Goal: Information Seeking & Learning: Learn about a topic

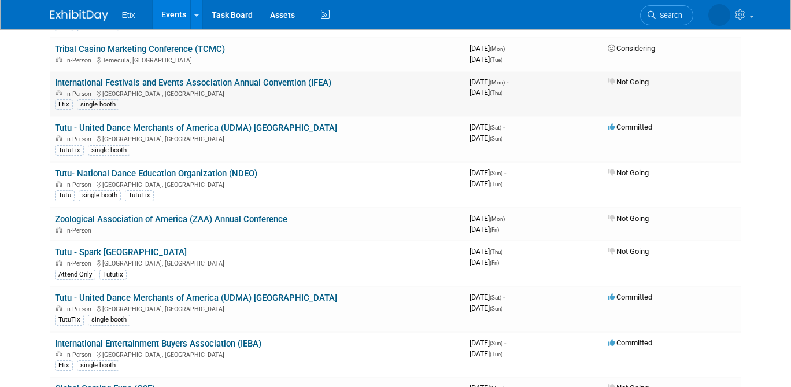
scroll to position [250, 0]
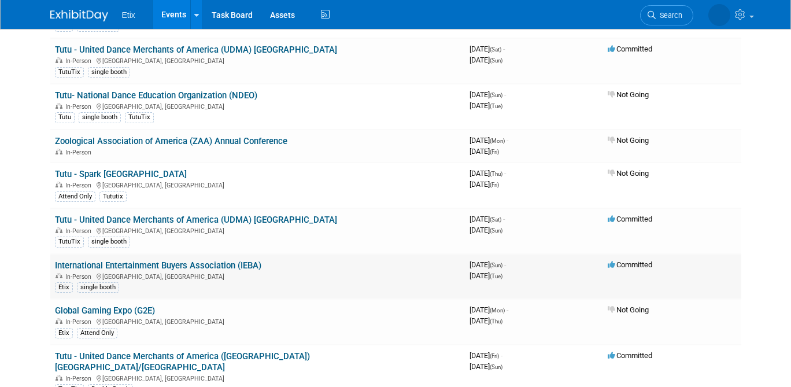
click at [350, 274] on div "In-Person Nashville, TN" at bounding box center [257, 275] width 405 height 9
click at [213, 265] on link "International Entertainment Buyers Association (IEBA)" at bounding box center [158, 265] width 206 height 10
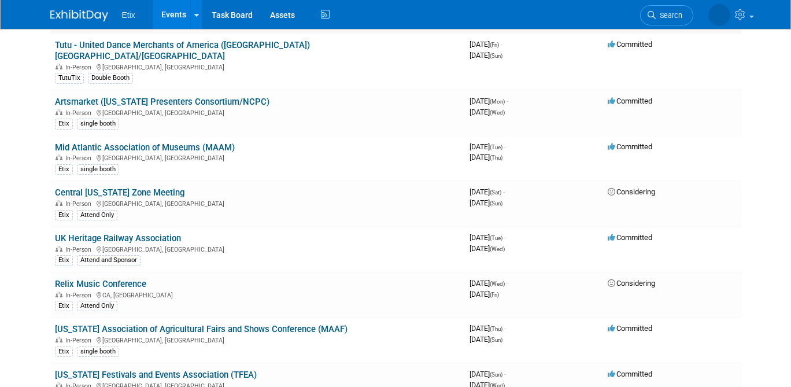
scroll to position [560, 0]
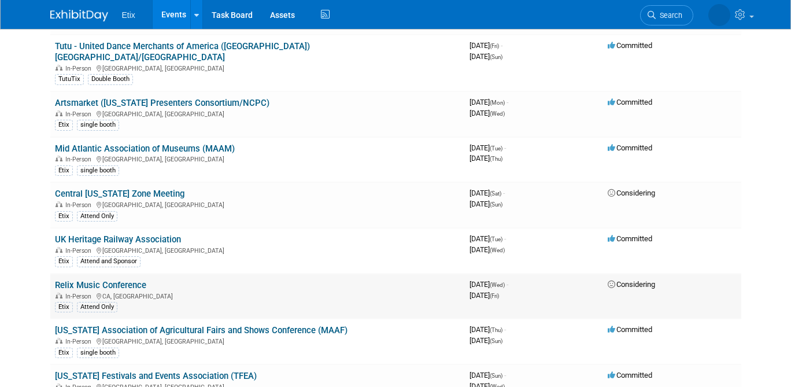
click at [102, 280] on link "Relix Music Conference" at bounding box center [100, 285] width 91 height 10
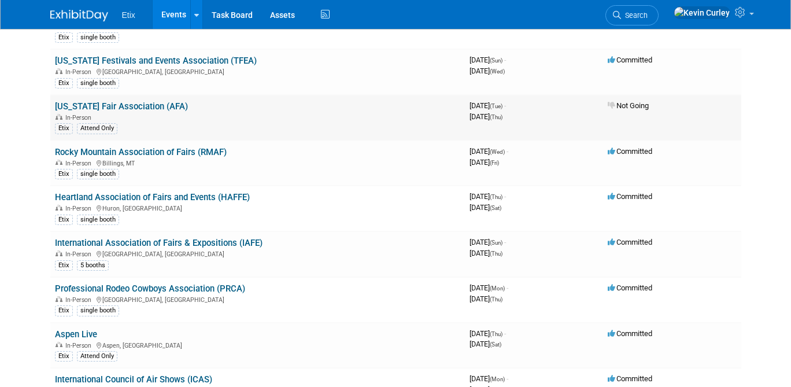
scroll to position [878, 0]
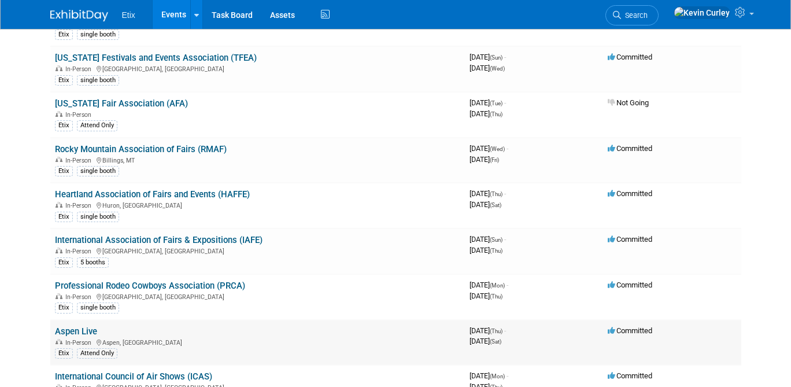
click at [65, 326] on link "Aspen Live" at bounding box center [76, 331] width 42 height 10
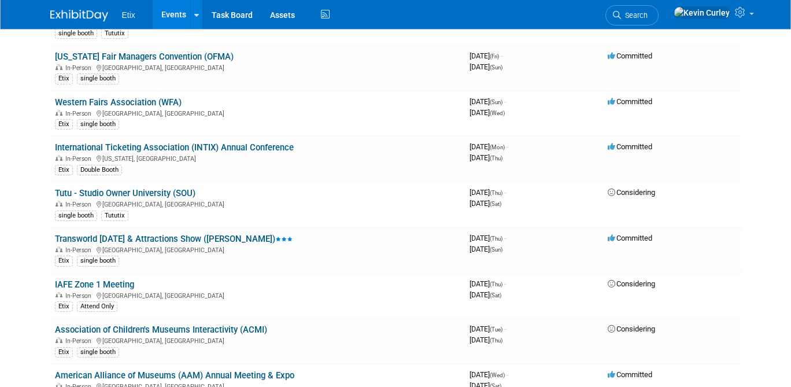
scroll to position [1431, 0]
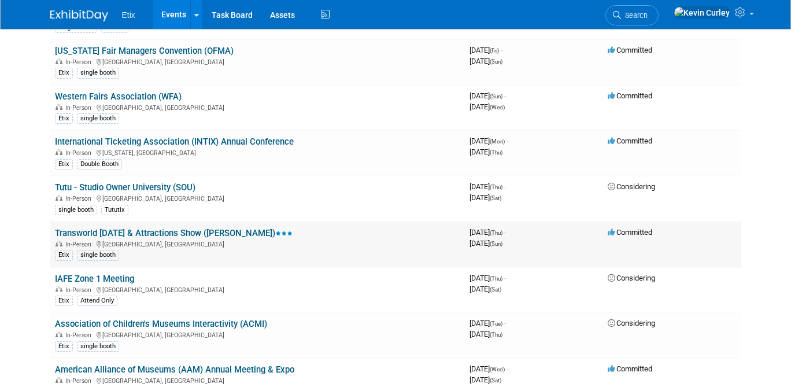
click at [129, 228] on link "Transworld Halloween & Attractions Show (HAAS)" at bounding box center [174, 233] width 238 height 10
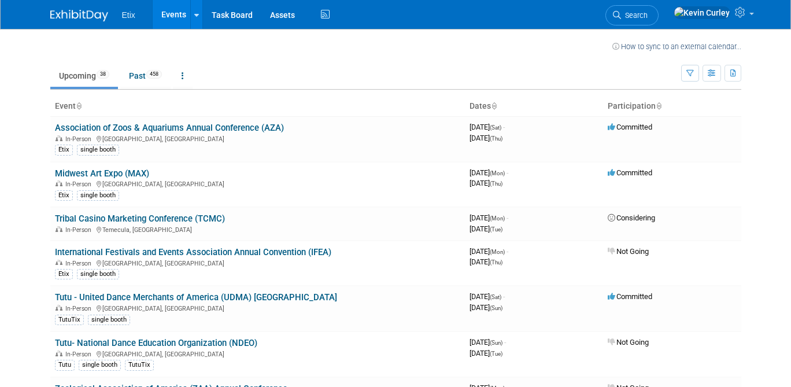
scroll to position [0, 0]
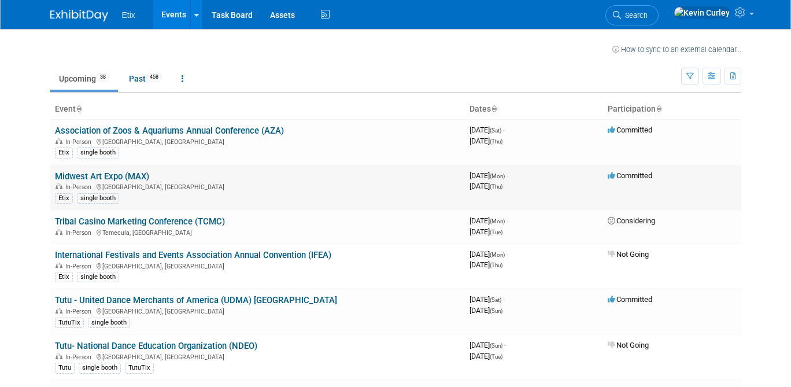
click at [75, 175] on link "Midwest Art Expo (MAX)" at bounding box center [102, 176] width 94 height 10
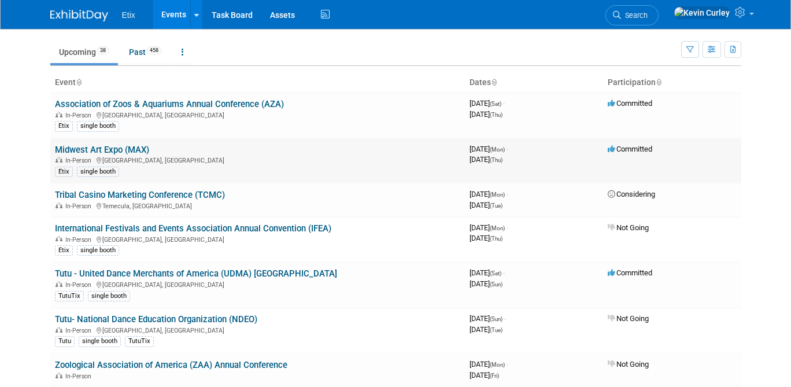
scroll to position [31, 0]
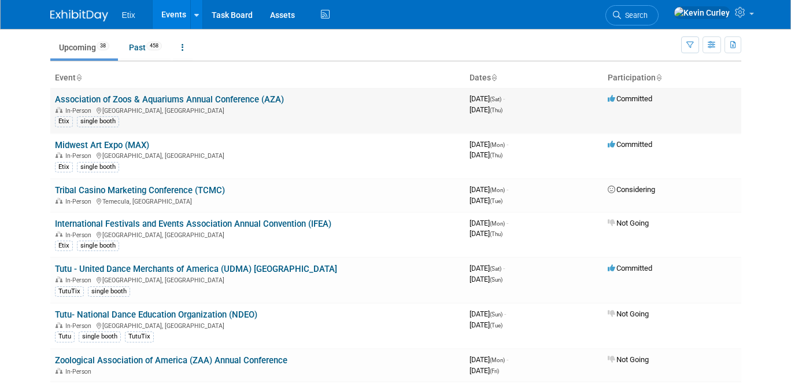
click at [69, 98] on link "Association of Zoos & Aquariums Annual Conference (AZA)" at bounding box center [169, 99] width 229 height 10
click at [64, 190] on link "Tribal Casino Marketing Conference (TCMC)" at bounding box center [140, 190] width 170 height 10
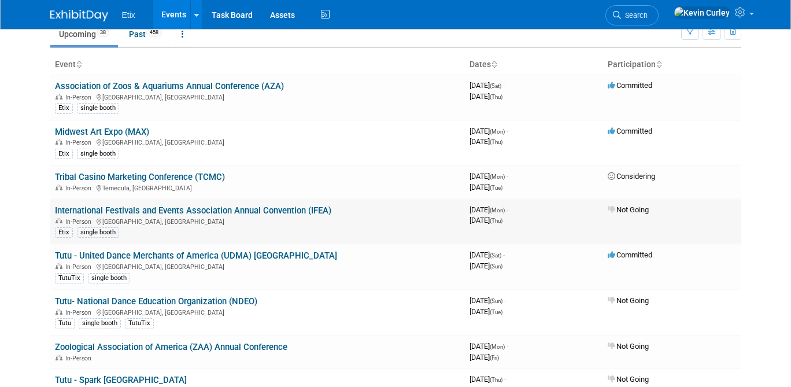
scroll to position [46, 0]
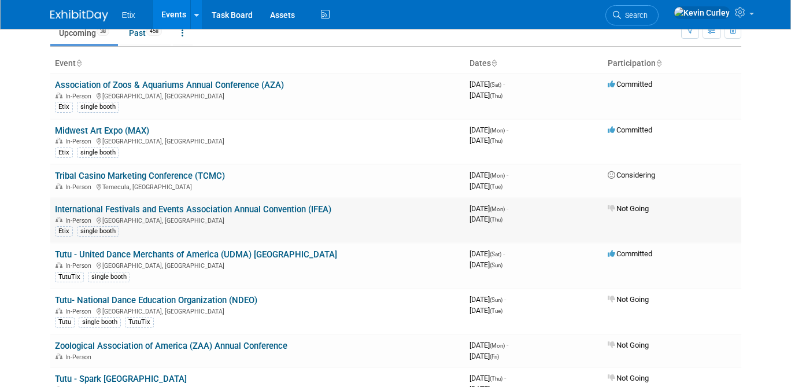
click at [64, 208] on link "International Festivals and Events Association Annual Convention (IFEA)" at bounding box center [193, 209] width 276 height 10
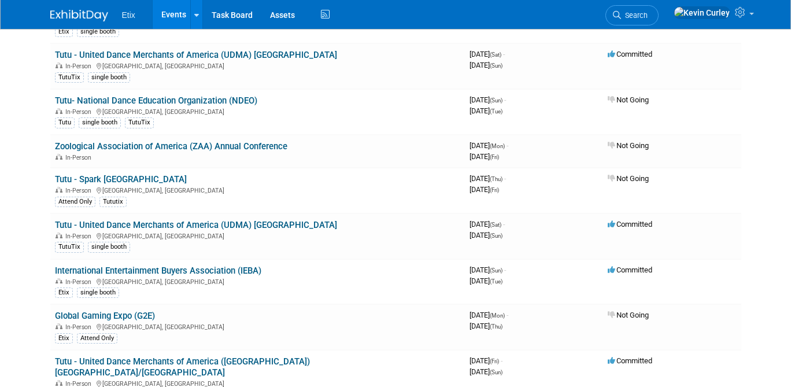
scroll to position [250, 0]
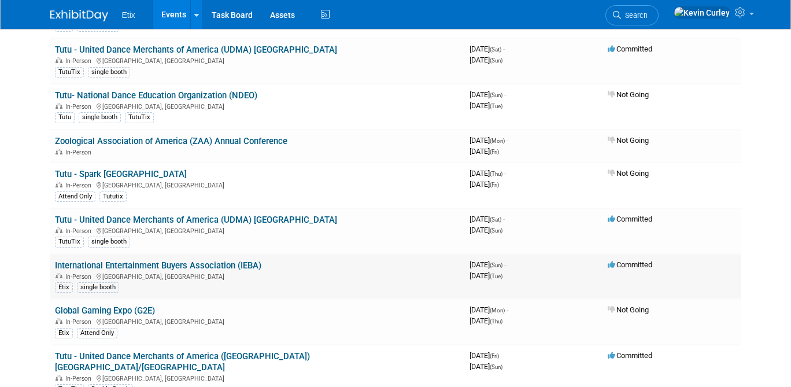
click at [174, 264] on link "International Entertainment Buyers Association (IEBA)" at bounding box center [158, 265] width 206 height 10
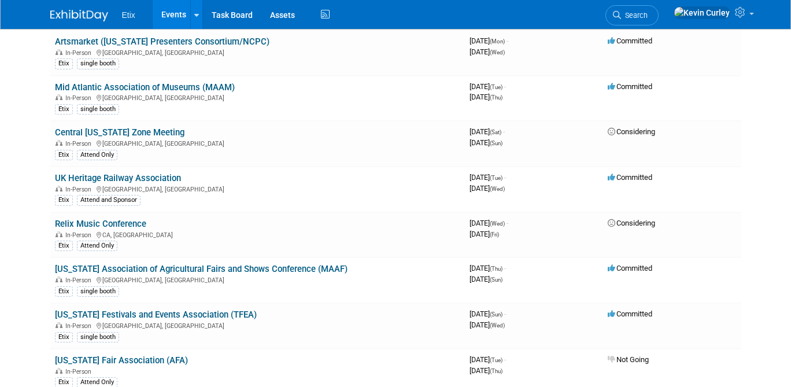
scroll to position [622, 0]
click at [98, 218] on link "Relix Music Conference" at bounding box center [100, 223] width 91 height 10
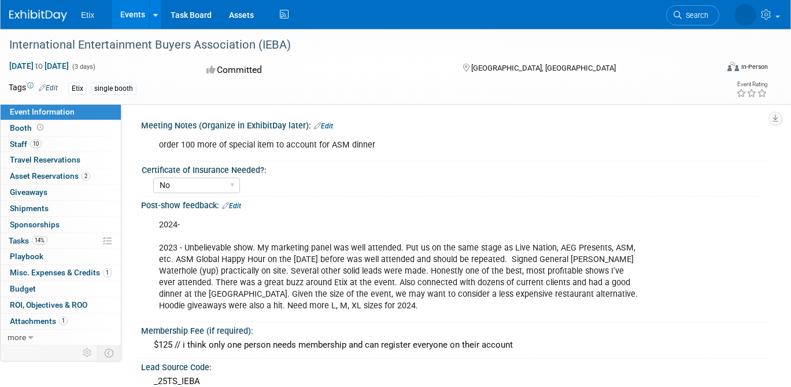
select select "No"
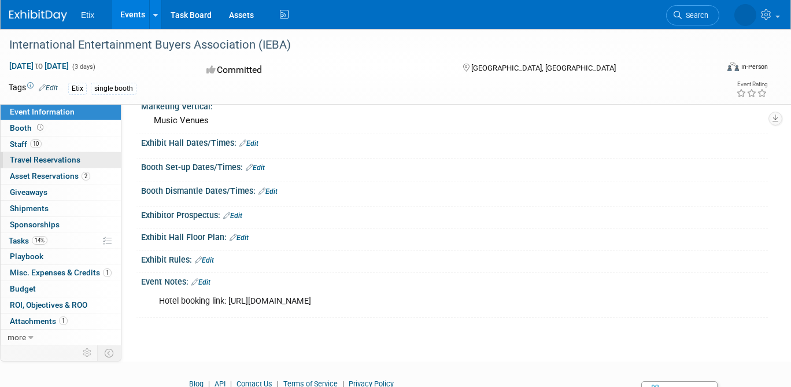
scroll to position [411, 0]
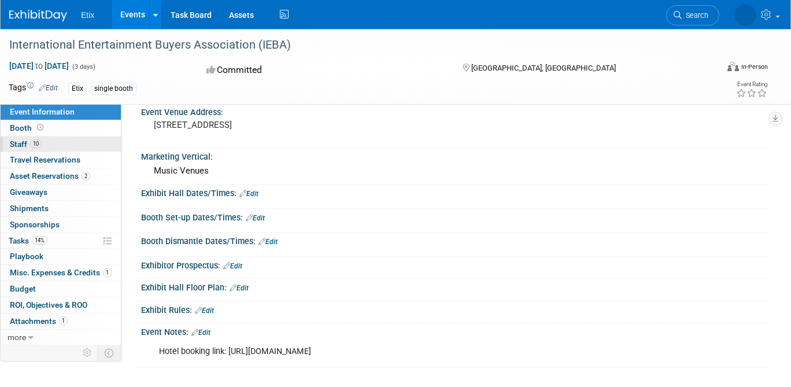
click at [16, 143] on span "Staff 10" at bounding box center [26, 143] width 32 height 9
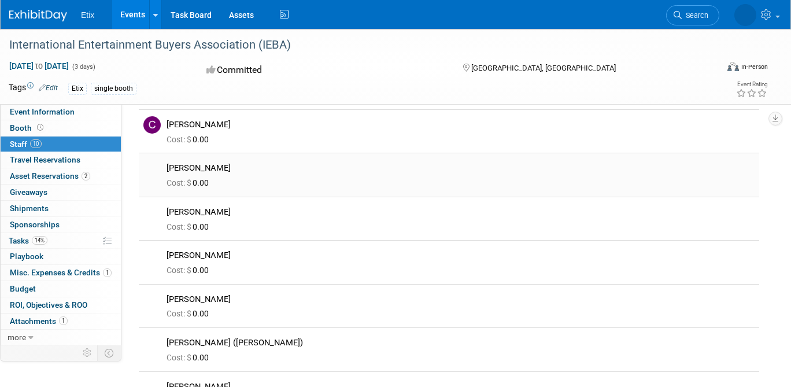
scroll to position [0, 0]
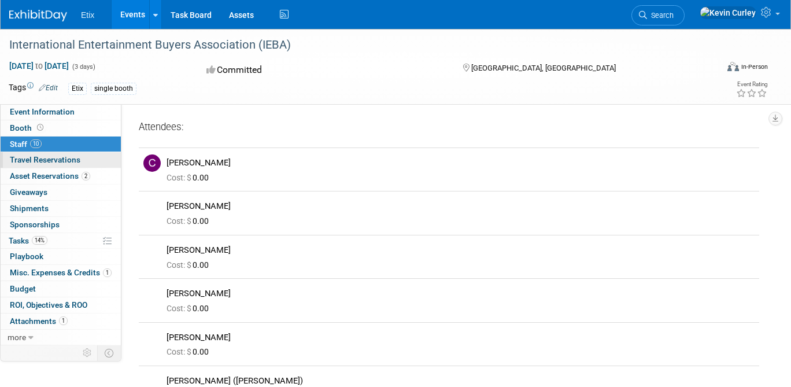
click at [46, 158] on span "Travel Reservations 0" at bounding box center [45, 159] width 71 height 9
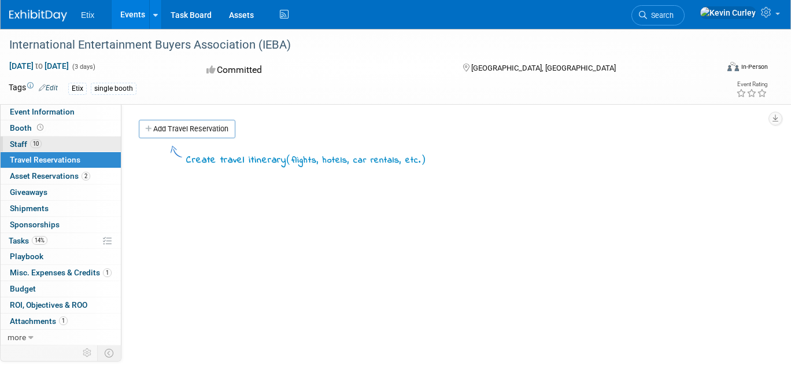
click at [19, 142] on span "Staff 10" at bounding box center [26, 143] width 32 height 9
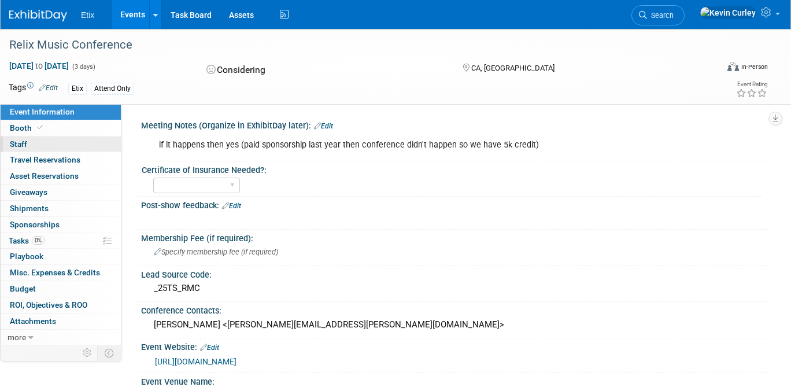
click at [22, 144] on span "Staff 0" at bounding box center [18, 143] width 17 height 9
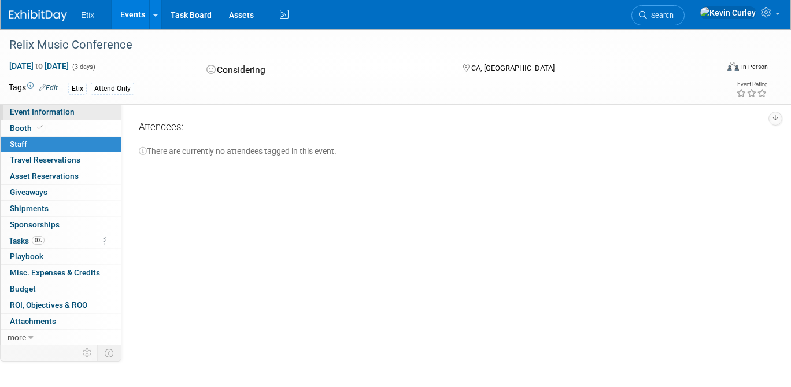
click at [22, 112] on span "Event Information" at bounding box center [42, 111] width 65 height 9
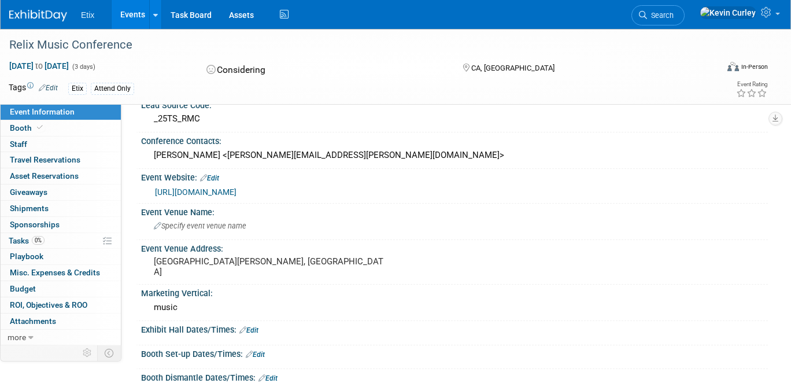
scroll to position [168, 0]
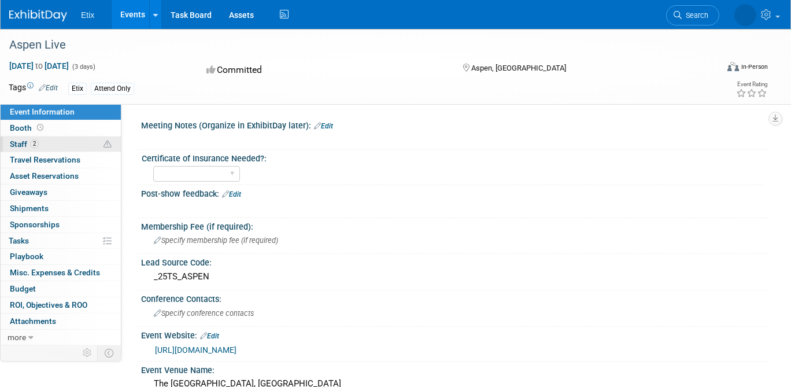
click at [23, 146] on span "Staff 2" at bounding box center [24, 143] width 29 height 9
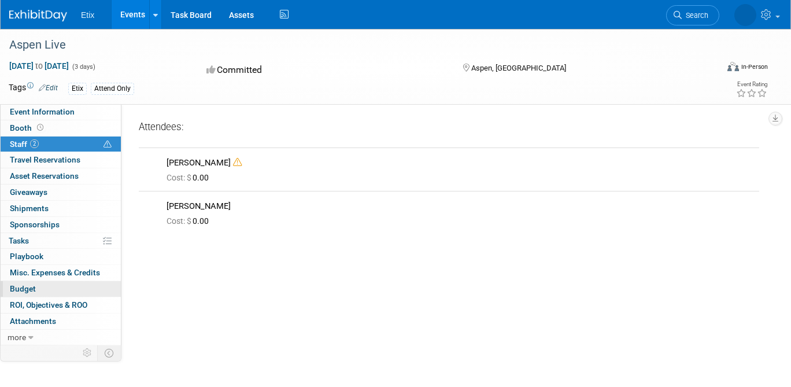
click at [22, 294] on link "Budget" at bounding box center [61, 289] width 120 height 16
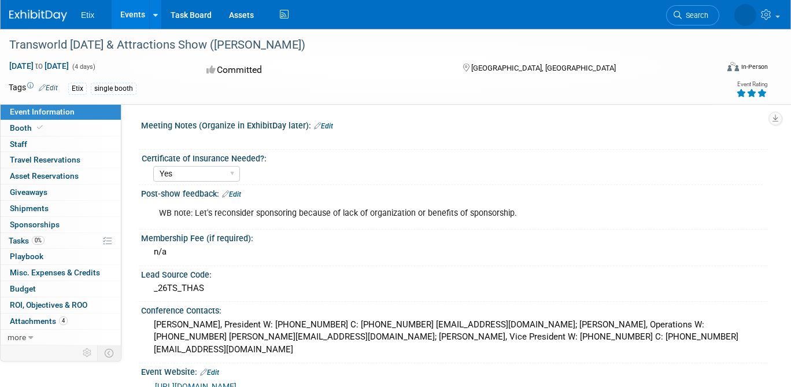
select select "Yes"
click at [18, 142] on span "Staff 0" at bounding box center [18, 143] width 17 height 9
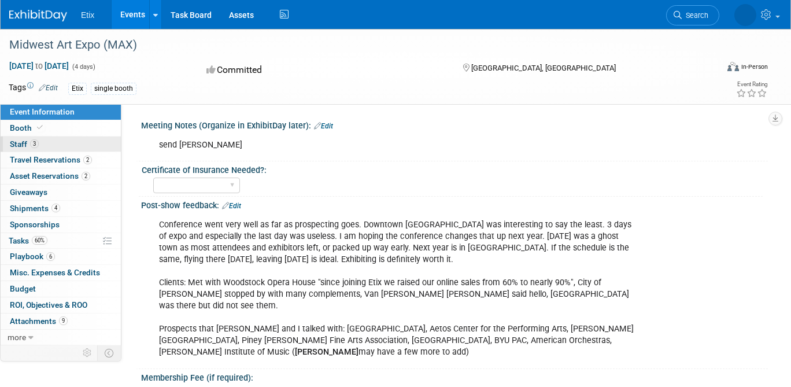
click at [21, 142] on span "Staff 3" at bounding box center [24, 143] width 29 height 9
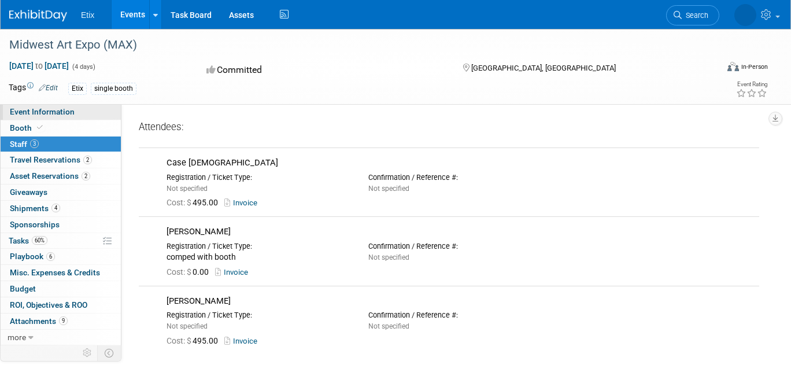
click at [28, 111] on span "Event Information" at bounding box center [42, 111] width 65 height 9
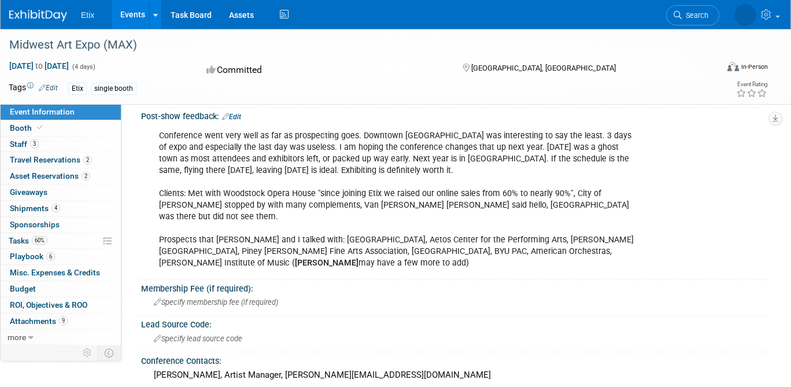
scroll to position [91, 0]
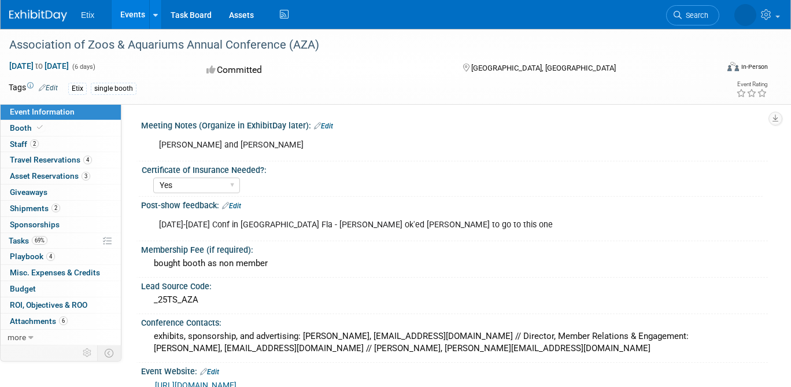
select select "Yes"
click at [20, 142] on span "Staff 2" at bounding box center [24, 143] width 29 height 9
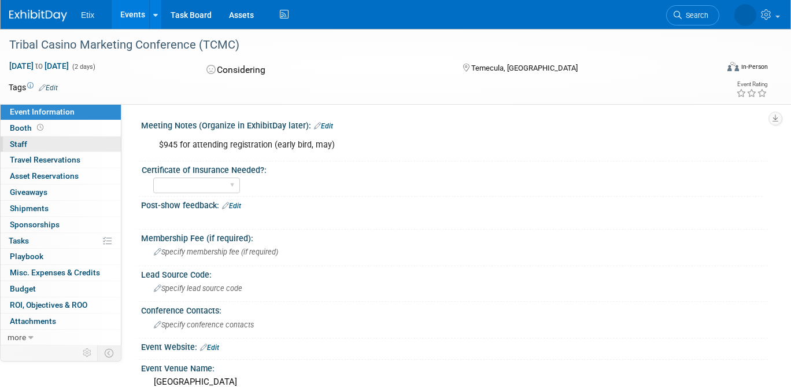
click at [21, 144] on span "Staff 0" at bounding box center [18, 143] width 17 height 9
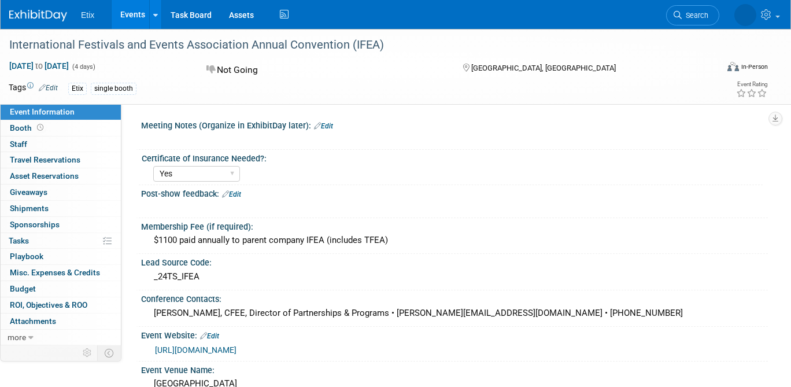
select select "Yes"
click at [23, 144] on span "Staff 0" at bounding box center [18, 143] width 17 height 9
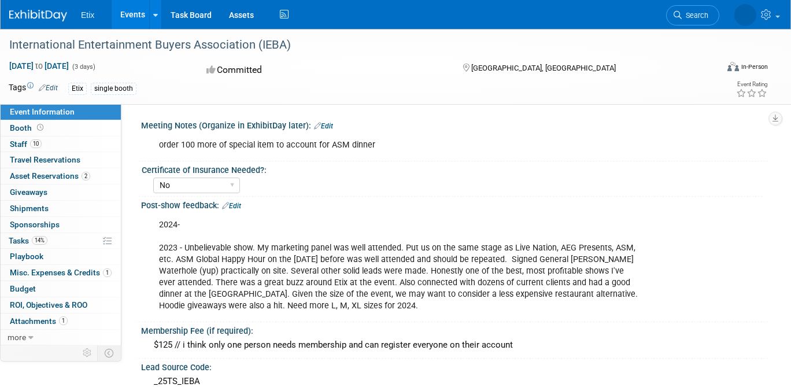
select select "No"
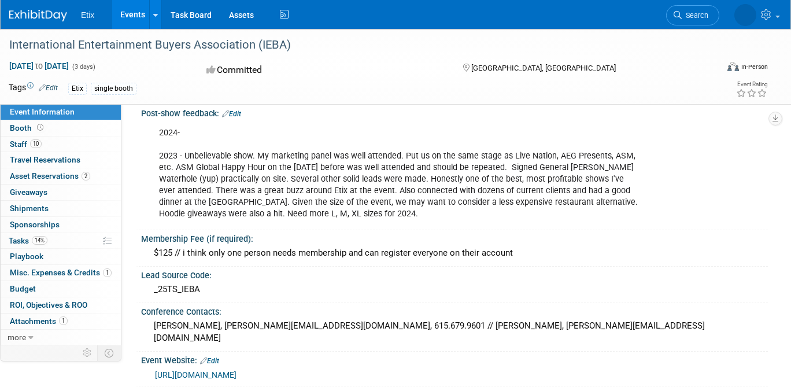
scroll to position [92, 0]
click at [14, 141] on span "Staff 10" at bounding box center [26, 143] width 32 height 9
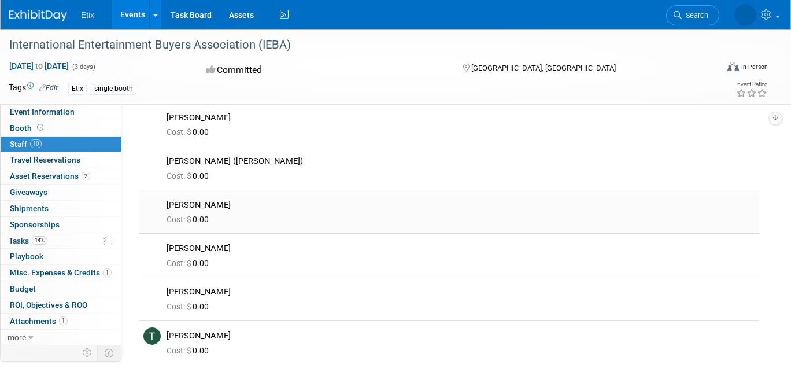
scroll to position [222, 0]
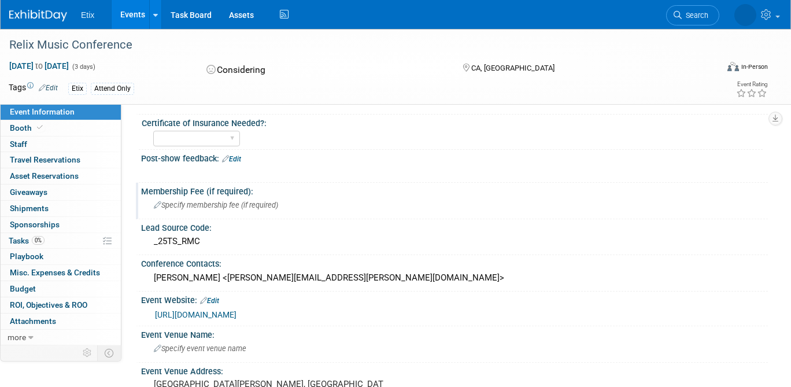
scroll to position [51, 0]
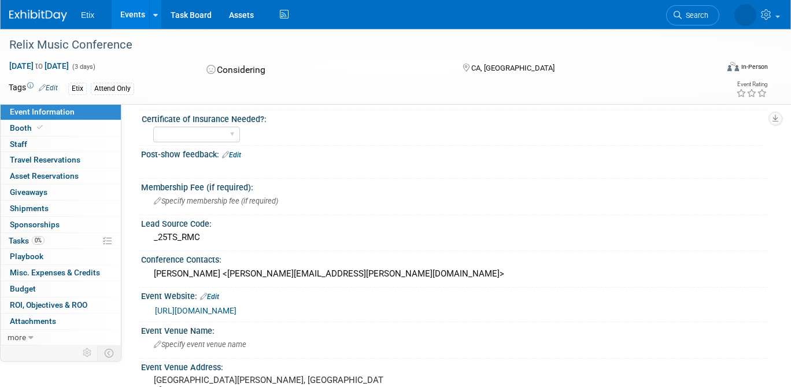
click at [197, 310] on link "[URL][DOMAIN_NAME]" at bounding box center [195, 310] width 81 height 9
